Goal: Information Seeking & Learning: Learn about a topic

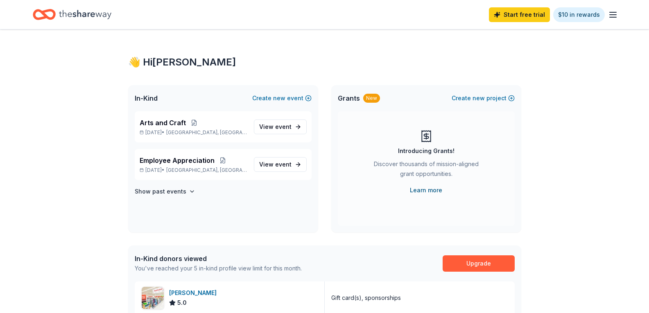
click at [439, 189] on link "Learn more" at bounding box center [426, 190] width 32 height 10
click at [288, 124] on span "event" at bounding box center [283, 126] width 16 height 7
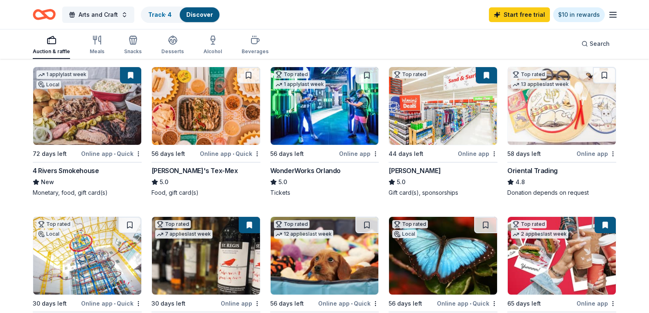
scroll to position [123, 0]
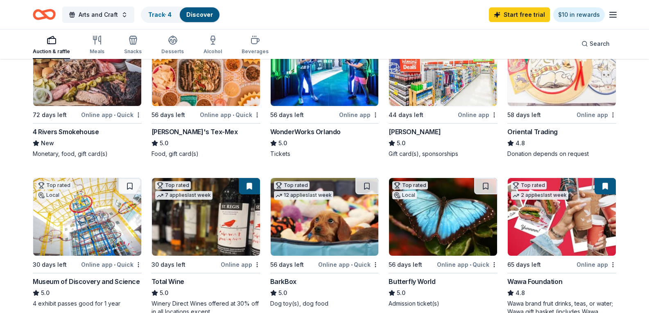
click at [200, 106] on img at bounding box center [206, 67] width 108 height 78
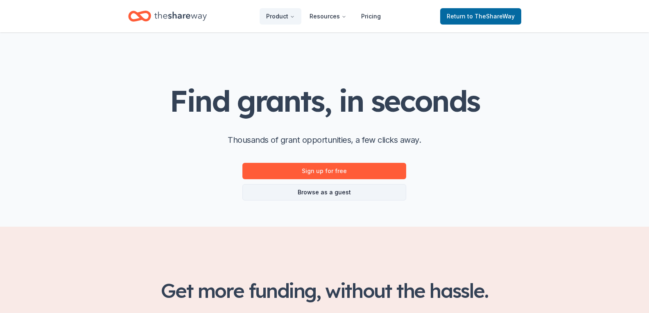
click at [351, 196] on link "Browse as a guest" at bounding box center [324, 192] width 164 height 16
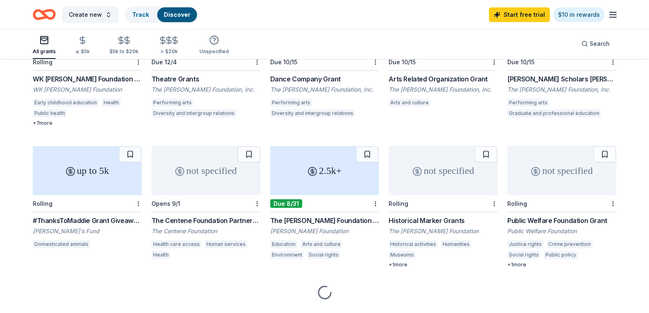
scroll to position [123, 0]
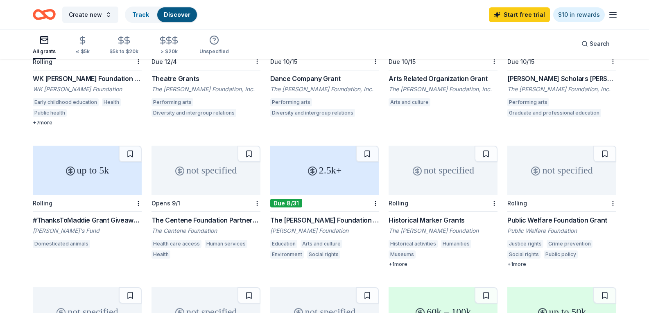
click at [46, 41] on icon "button" at bounding box center [44, 40] width 10 height 10
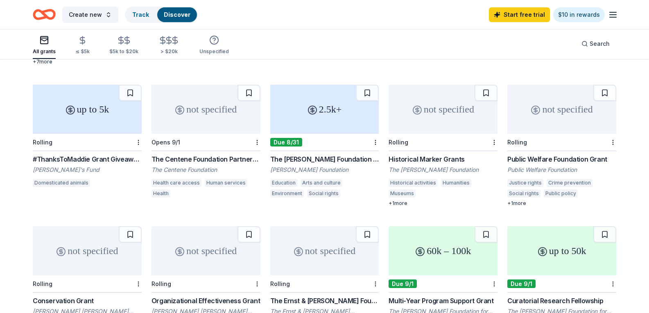
scroll to position [205, 0]
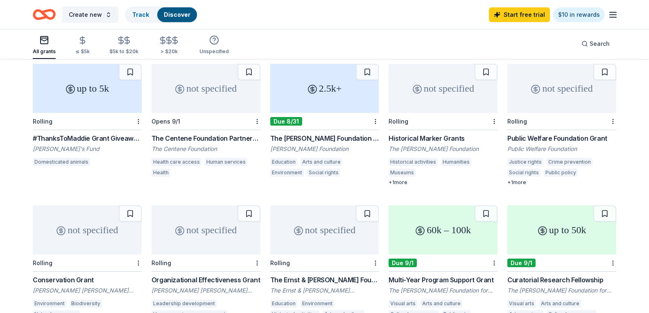
click at [329, 98] on div "2.5k+" at bounding box center [324, 88] width 109 height 49
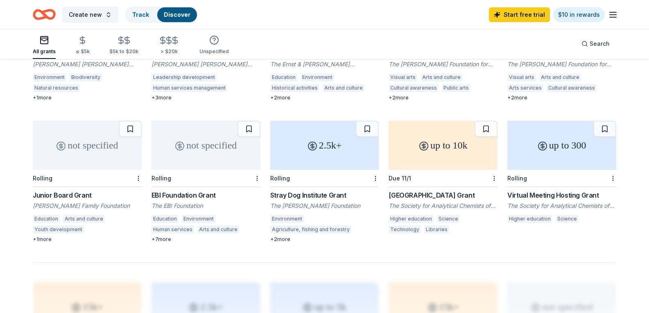
scroll to position [450, 0]
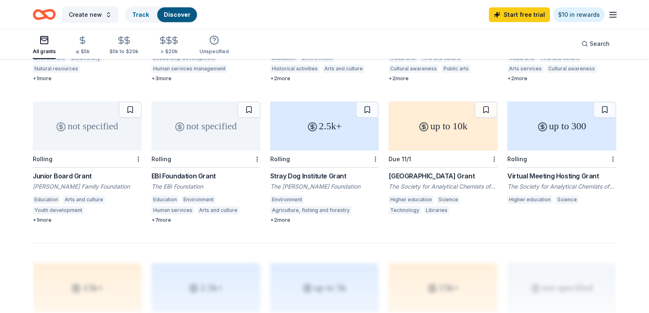
click at [351, 133] on div "2.5k+" at bounding box center [324, 125] width 109 height 49
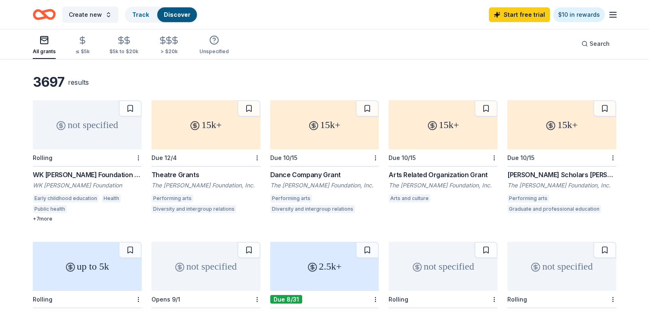
scroll to position [41, 0]
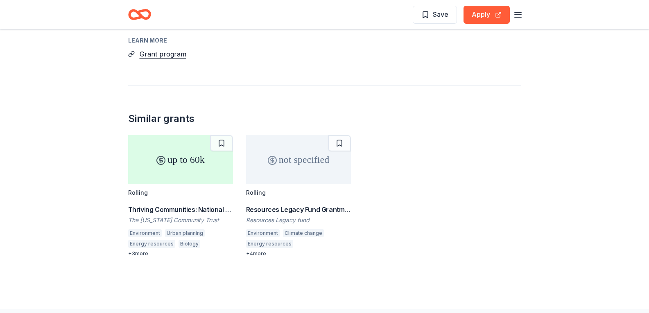
scroll to position [614, 0]
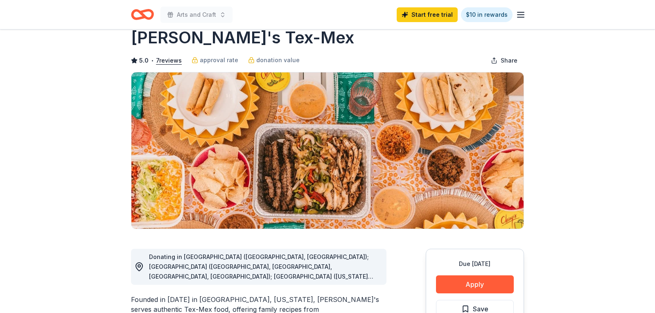
scroll to position [82, 0]
